Goal: Find specific page/section: Find specific page/section

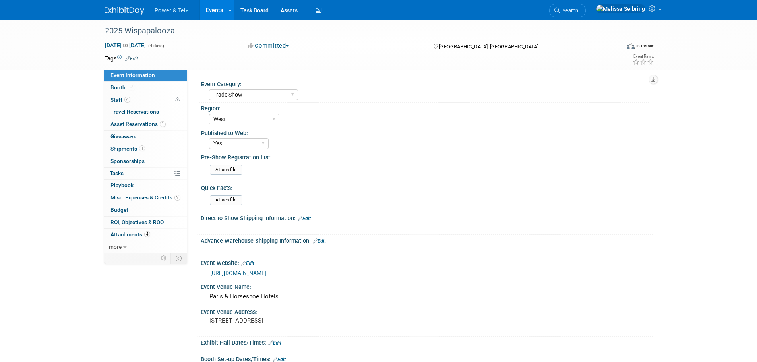
select select "Trade Show"
select select "West"
select select "Yes"
click at [578, 11] on span "Search" at bounding box center [569, 11] width 18 height 6
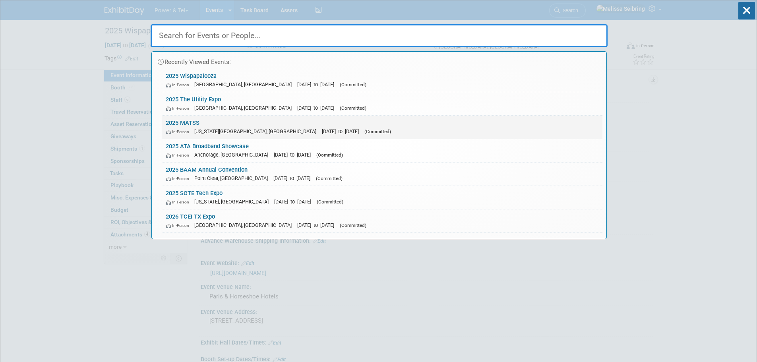
click at [192, 121] on link "2025 MATSS In-Person Kansas City, MO Oct 13, 2025 to Oct 15, 2025 (Committed)" at bounding box center [382, 127] width 441 height 23
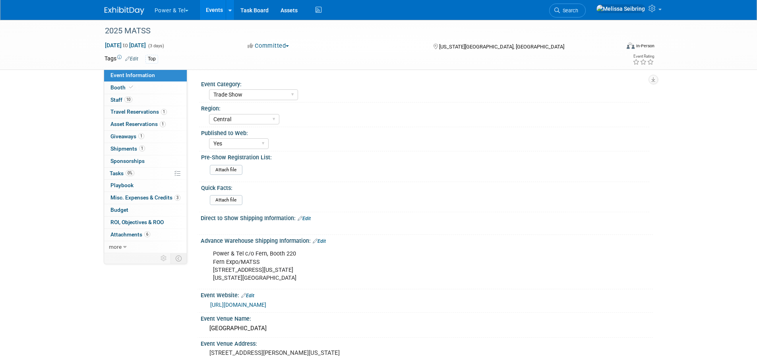
select select "Trade Show"
select select "Central"
select select "Yes"
drag, startPoint x: 604, startPoint y: 11, endPoint x: 572, endPoint y: 14, distance: 32.4
click at [578, 11] on span "Search" at bounding box center [569, 11] width 18 height 6
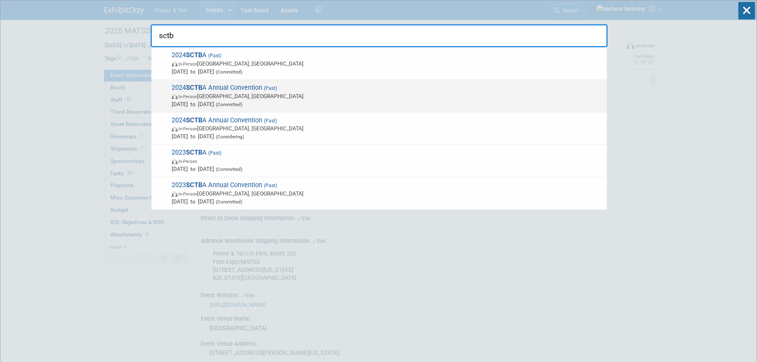
type input "sctba"
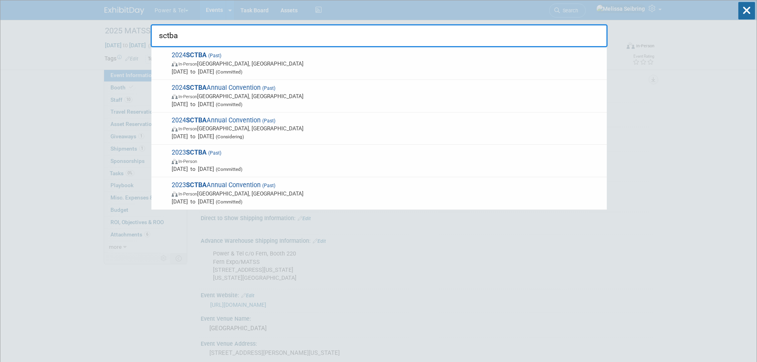
drag, startPoint x: 193, startPoint y: 31, endPoint x: 47, endPoint y: 34, distance: 146.6
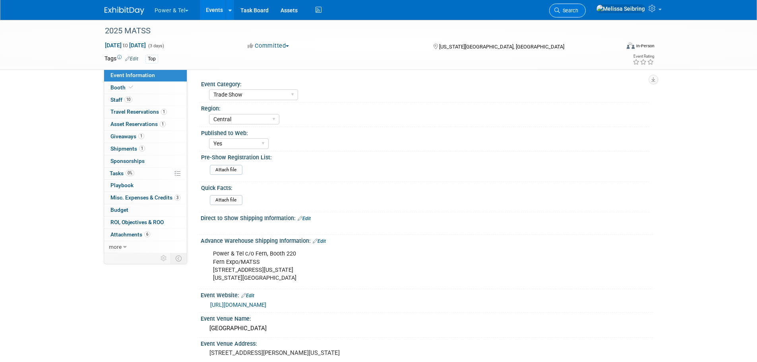
click at [586, 7] on link "Search" at bounding box center [567, 11] width 37 height 14
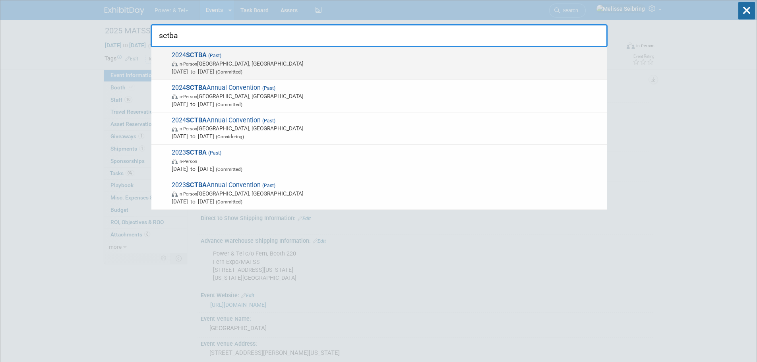
type input "sctba"
click at [204, 53] on strong "SCTBA" at bounding box center [196, 55] width 21 height 8
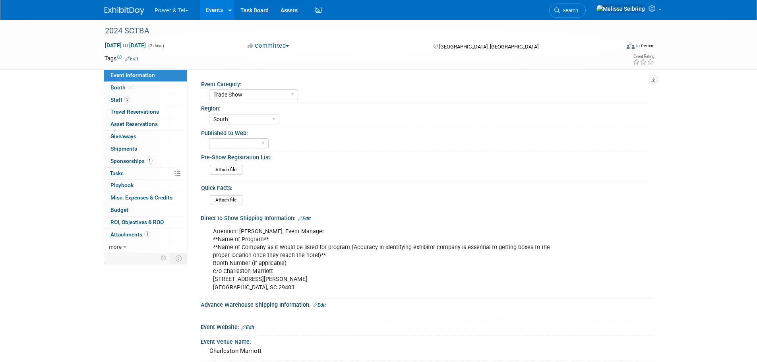
select select "Trade Show"
select select "South"
click at [121, 99] on span "Staff 3" at bounding box center [120, 100] width 20 height 6
